Goal: Check status: Check status

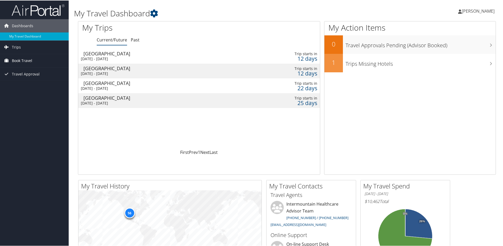
click at [19, 58] on span "Book Travel" at bounding box center [22, 60] width 20 height 13
click at [130, 57] on div "[DATE] - [DATE]" at bounding box center [157, 58] width 152 height 5
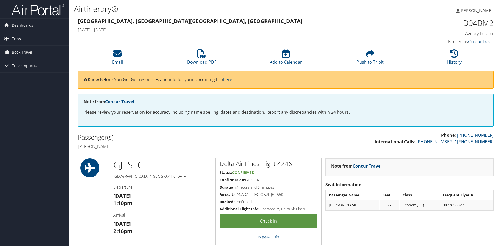
scroll to position [26, 0]
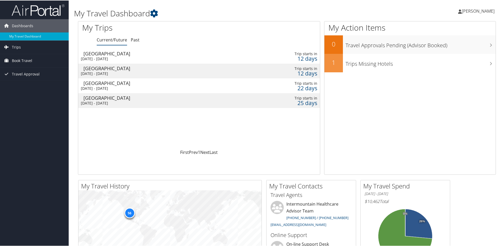
click at [112, 71] on div "[DATE] - [DATE]" at bounding box center [157, 73] width 152 height 5
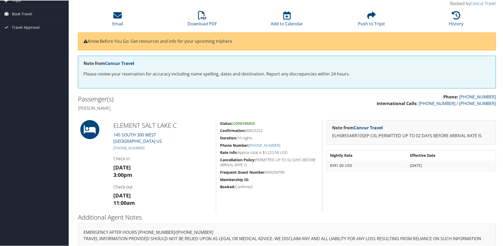
scroll to position [45, 0]
